Goal: Transaction & Acquisition: Purchase product/service

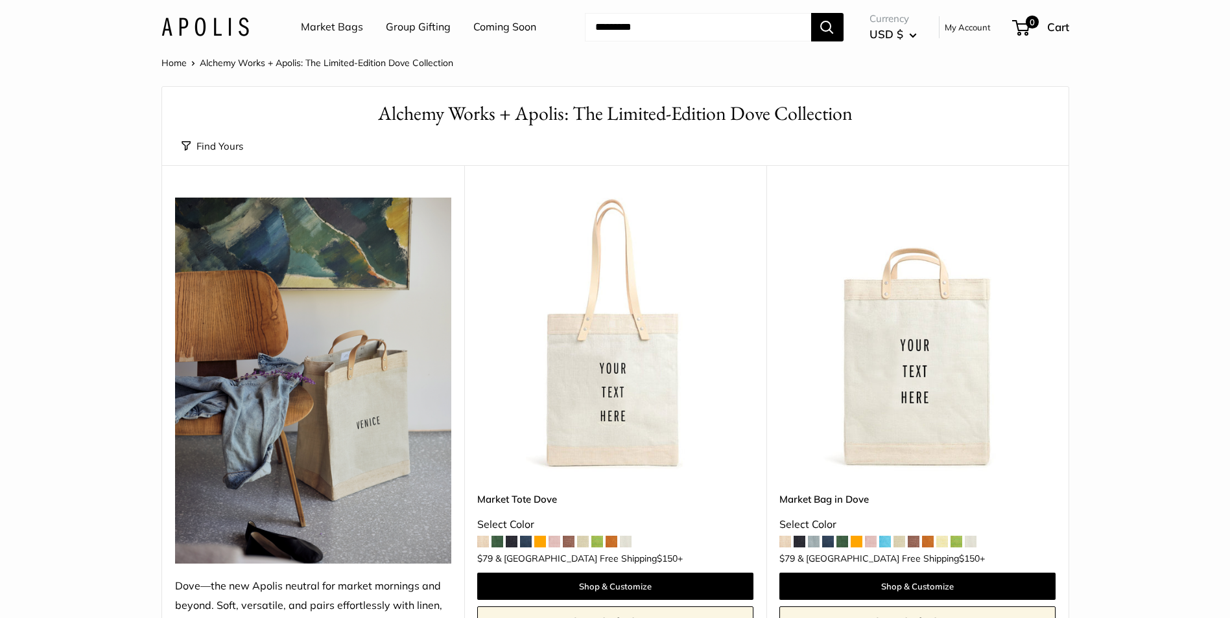
click at [329, 22] on link "Market Bags" at bounding box center [332, 27] width 62 height 19
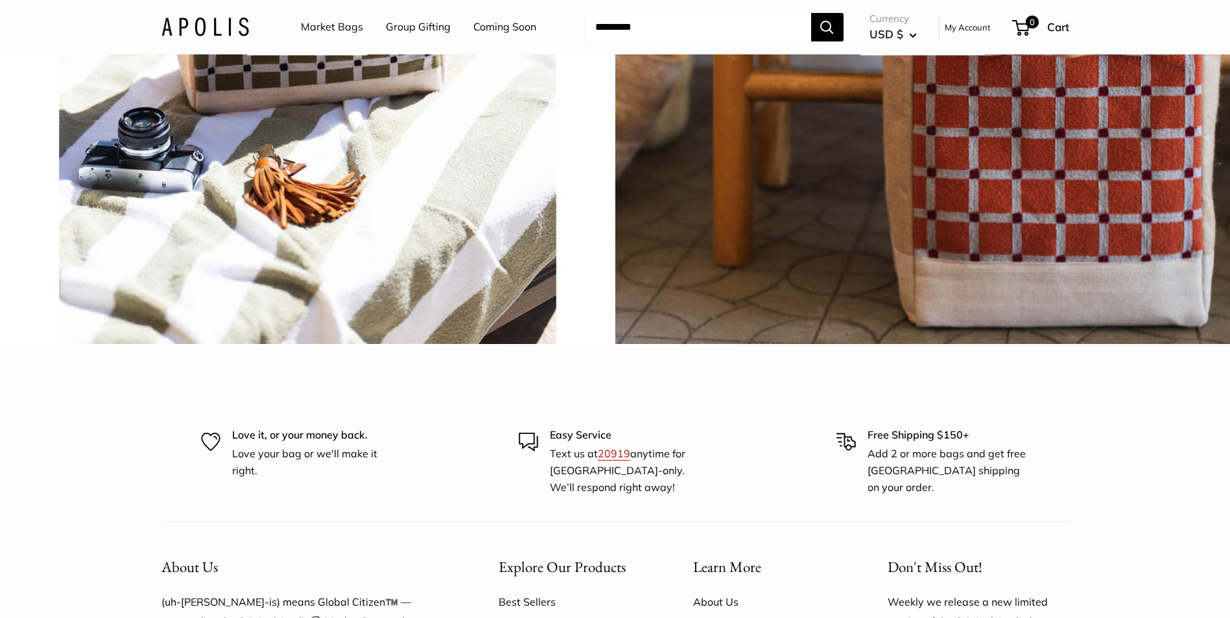
scroll to position [3371, 0]
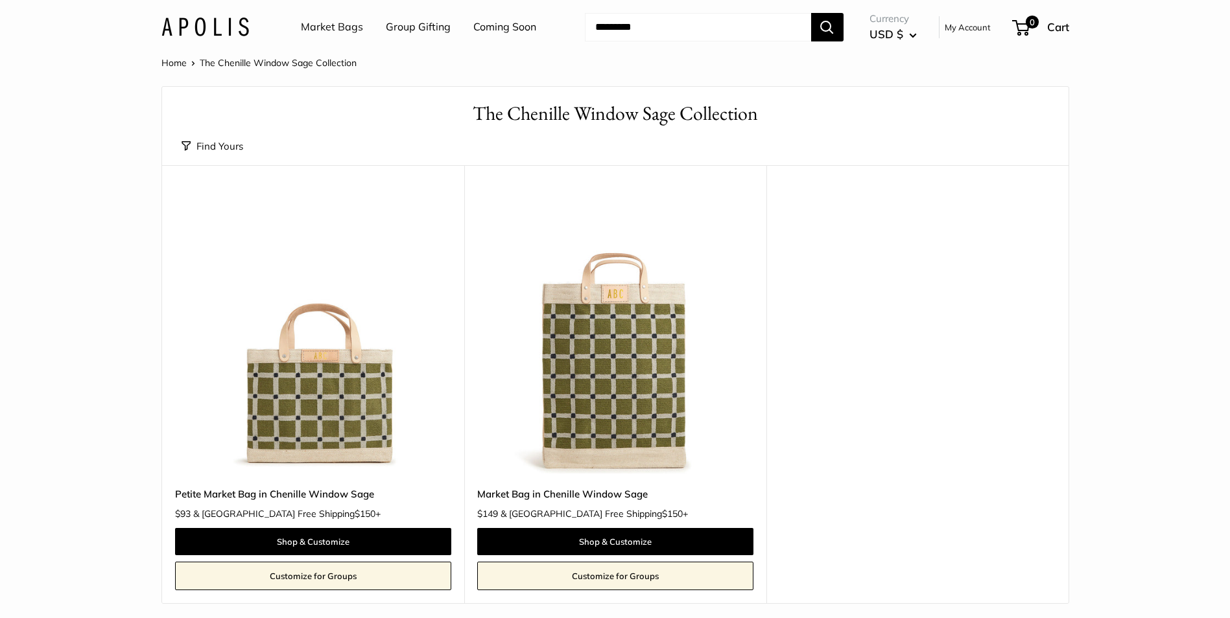
click at [0, 0] on img at bounding box center [0, 0] width 0 height 0
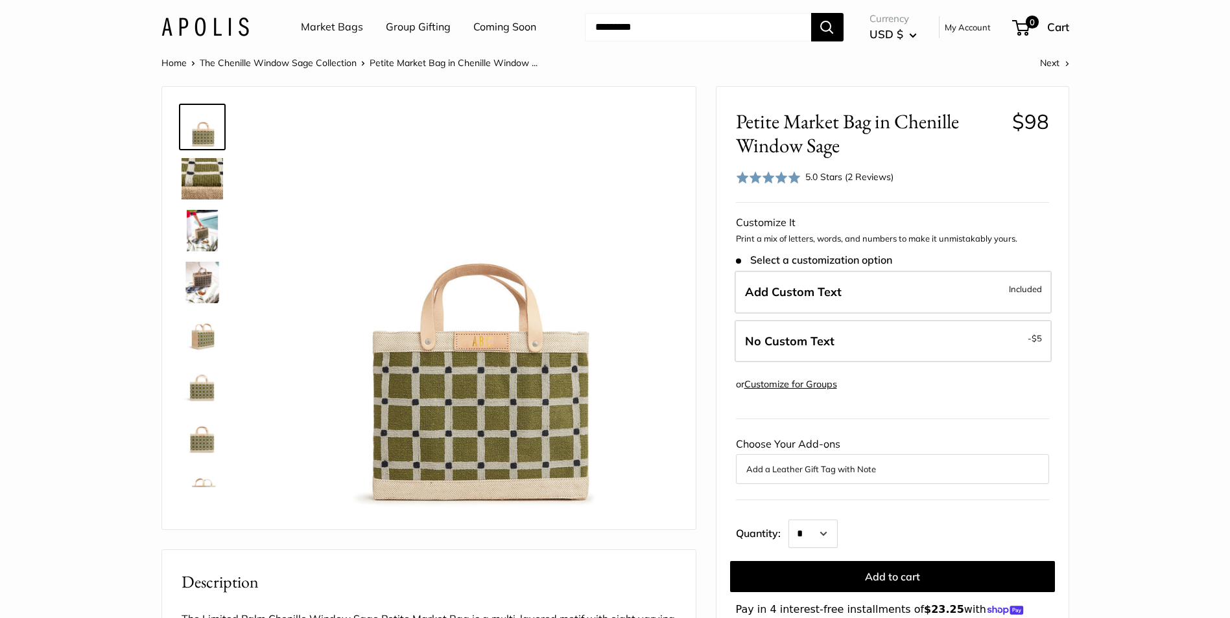
click at [211, 225] on img at bounding box center [202, 230] width 41 height 41
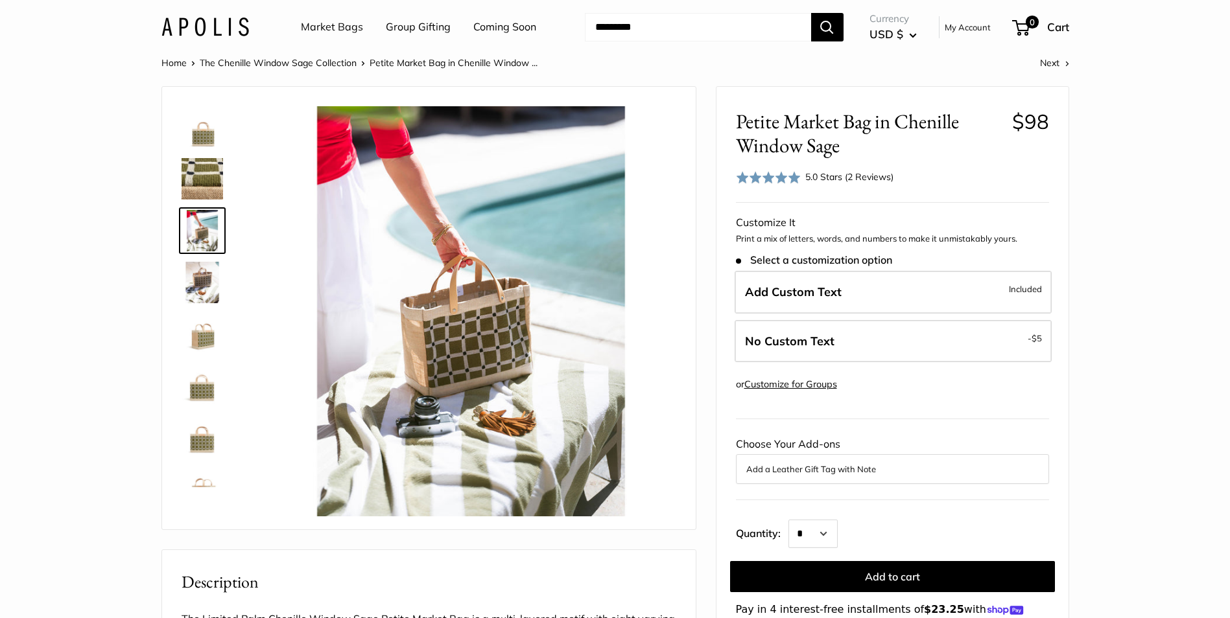
click at [196, 281] on img at bounding box center [202, 282] width 41 height 41
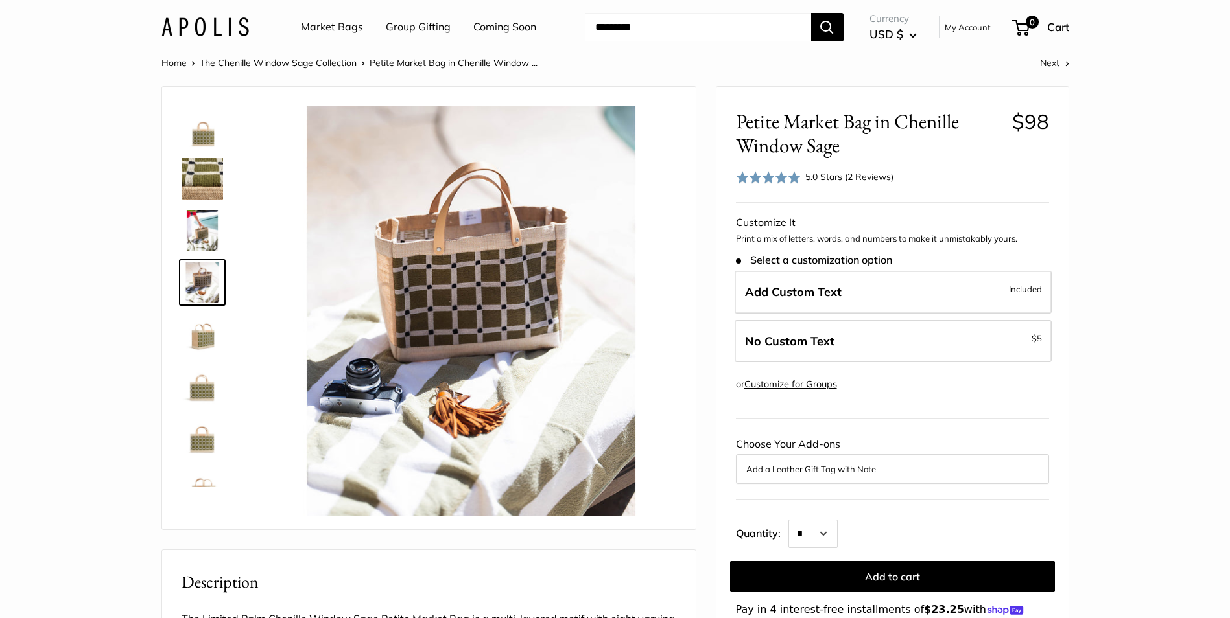
click at [197, 329] on img at bounding box center [202, 334] width 41 height 41
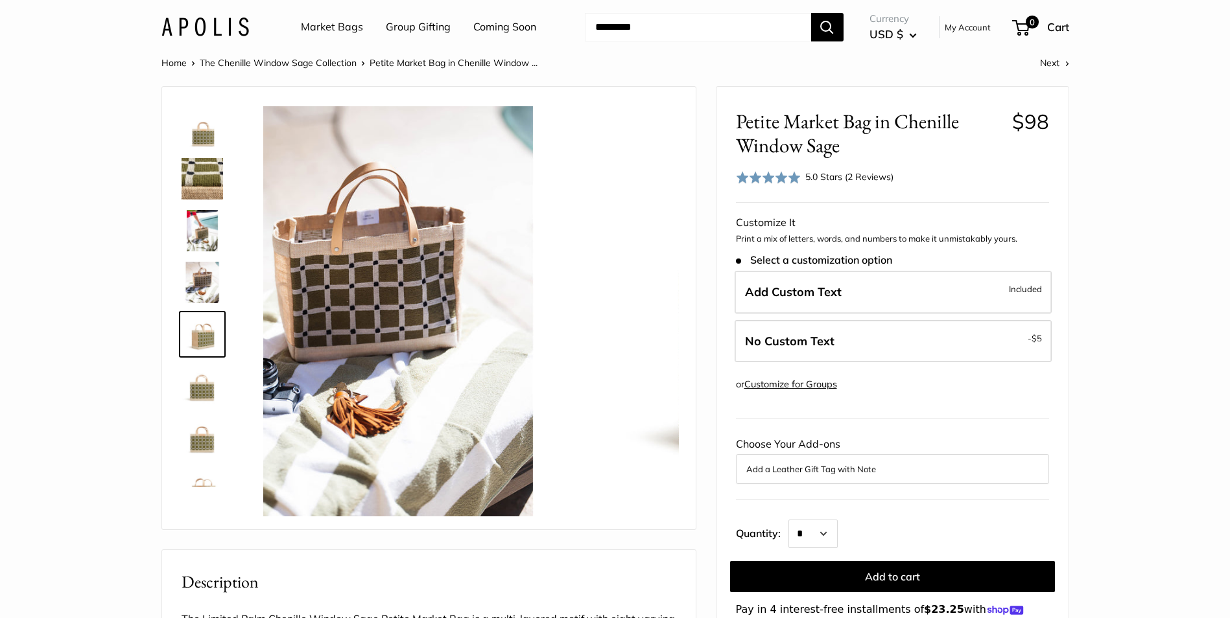
scroll to position [40, 0]
